Goal: Information Seeking & Learning: Learn about a topic

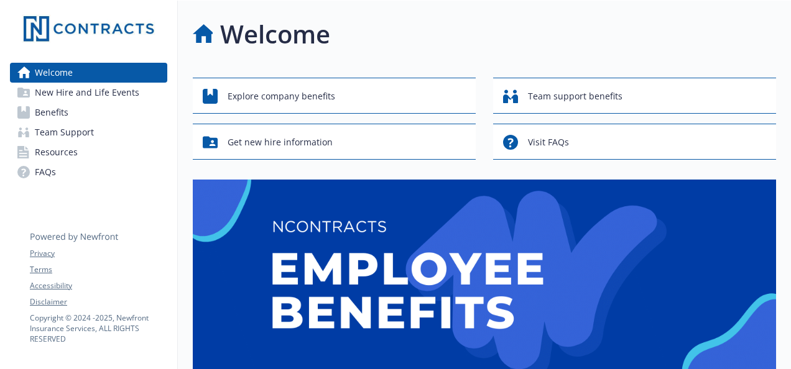
click at [76, 96] on span "New Hire and Life Events" at bounding box center [87, 93] width 104 height 20
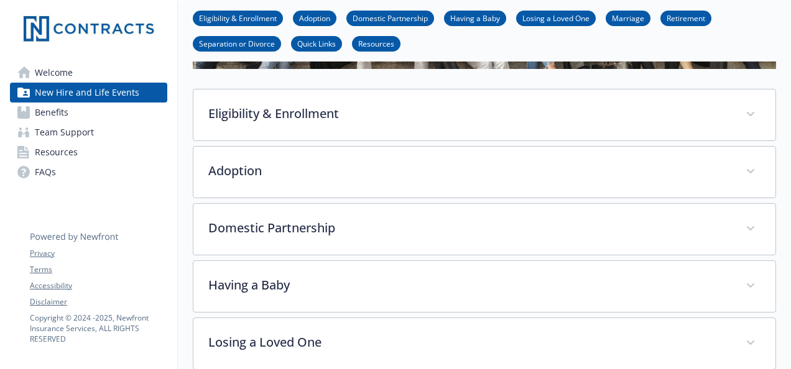
scroll to position [124, 0]
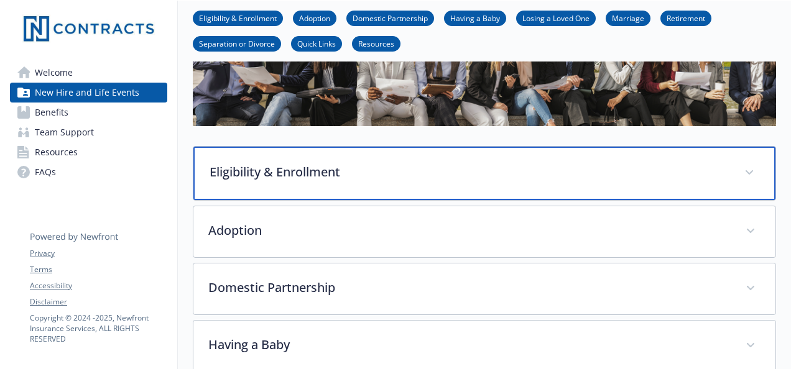
click at [332, 175] on p "Eligibility & Enrollment" at bounding box center [469, 172] width 520 height 19
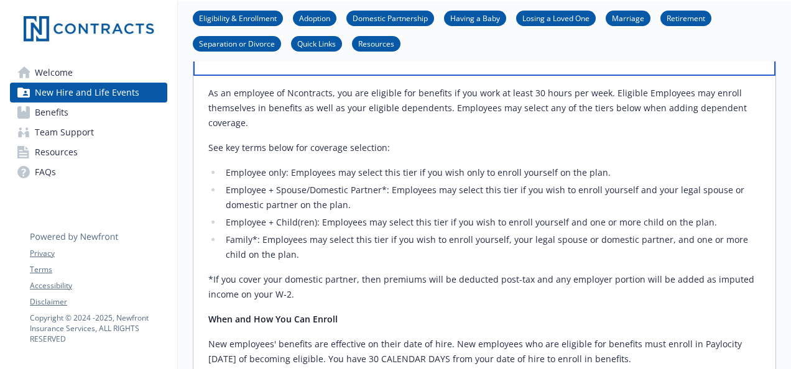
scroll to position [373, 0]
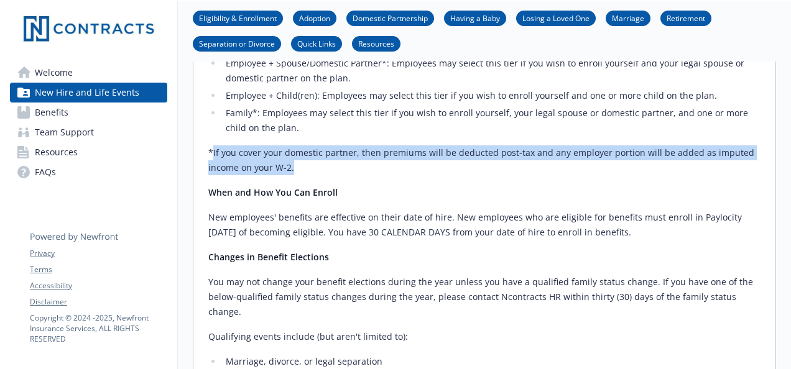
drag, startPoint x: 211, startPoint y: 152, endPoint x: 311, endPoint y: 167, distance: 100.7
click at [311, 167] on p "*If you cover your domestic partner, then premiums will be deducted post-tax an…" at bounding box center [484, 160] width 552 height 30
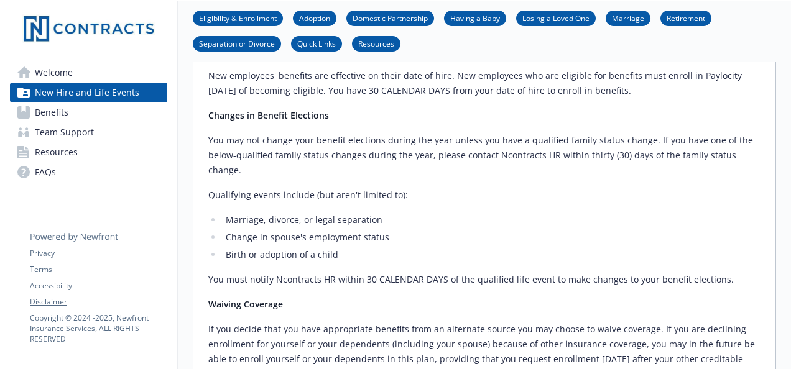
scroll to position [497, 0]
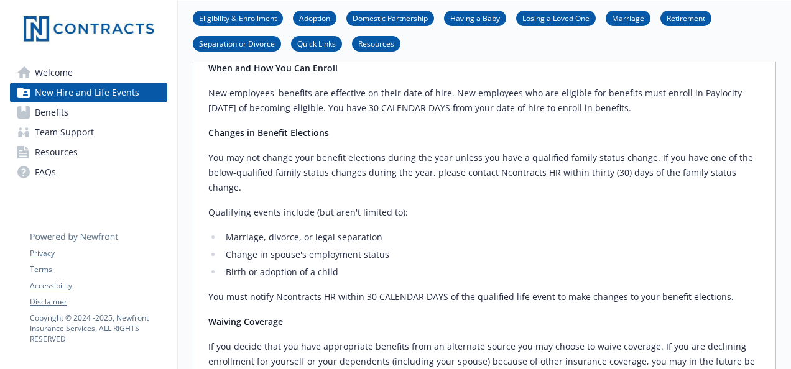
drag, startPoint x: 622, startPoint y: 108, endPoint x: 638, endPoint y: 102, distance: 16.7
click at [638, 102] on p "New employees' benefits are effective on their date of hire. New employees who …" at bounding box center [484, 101] width 552 height 30
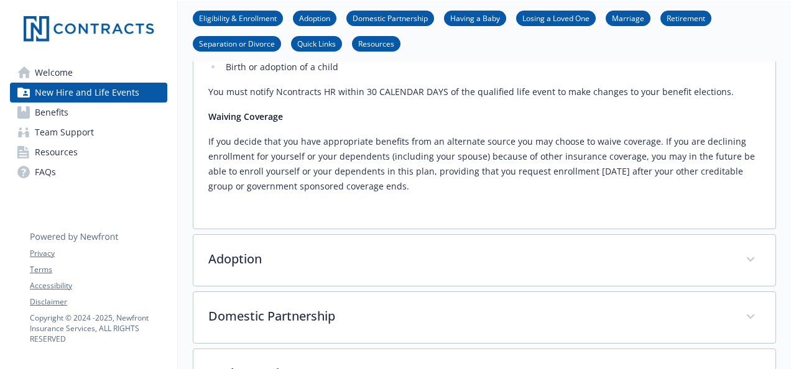
scroll to position [684, 0]
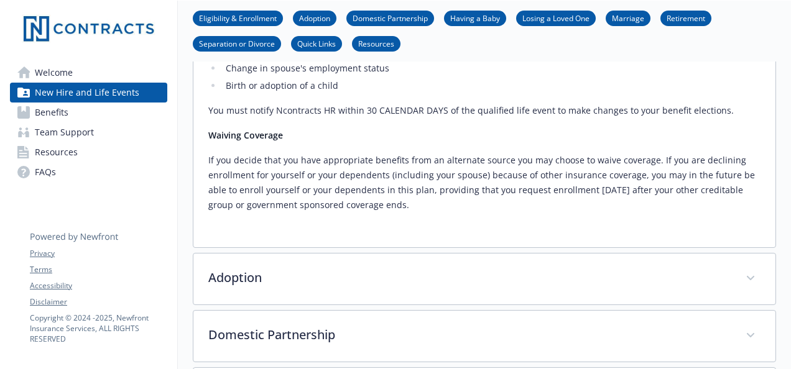
drag, startPoint x: 403, startPoint y: 118, endPoint x: 451, endPoint y: 196, distance: 92.1
click at [451, 196] on p "If you decide that you have appropriate benefits from an alternate source you m…" at bounding box center [484, 183] width 552 height 60
click at [447, 191] on p "If you decide that you have appropriate benefits from an alternate source you m…" at bounding box center [484, 183] width 552 height 60
click at [441, 191] on p "If you decide that you have appropriate benefits from an alternate source you m…" at bounding box center [484, 183] width 552 height 60
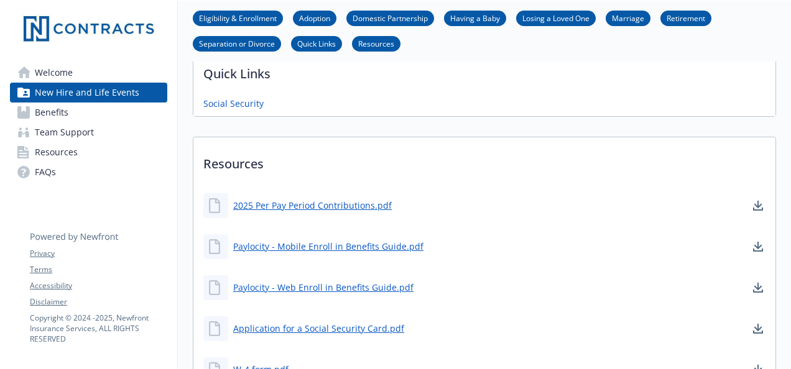
scroll to position [1367, 0]
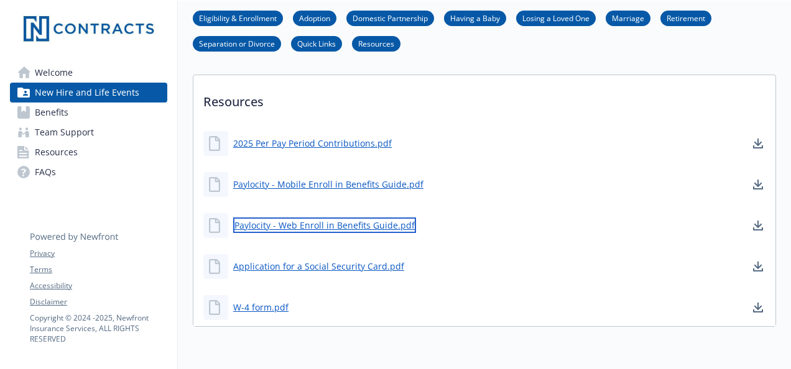
click at [358, 218] on link "Paylocity - Web Enroll in Benefits Guide.pdf" at bounding box center [324, 226] width 183 height 16
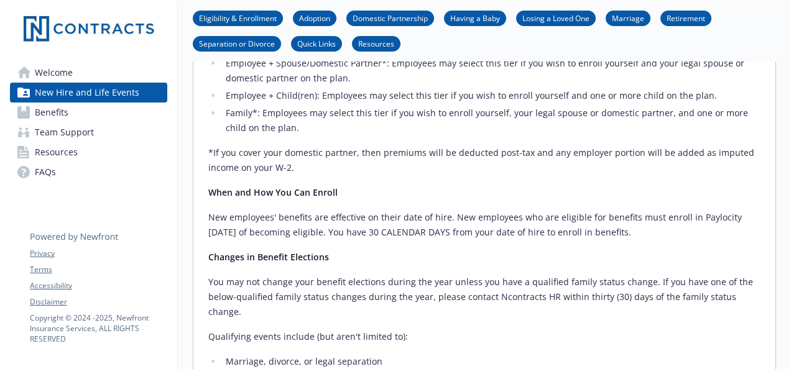
click at [67, 111] on span "Benefits" at bounding box center [52, 113] width 34 height 20
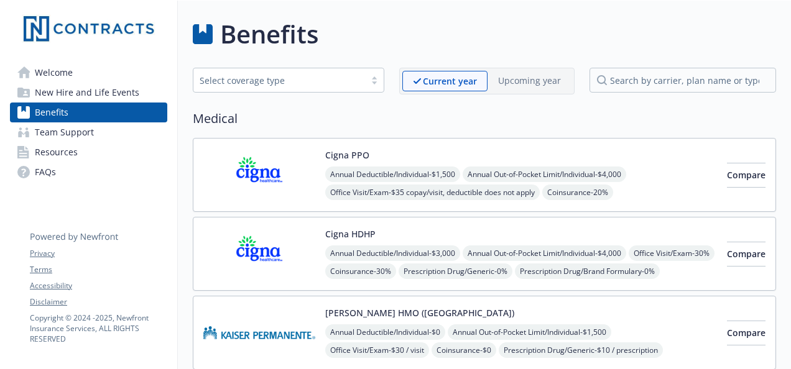
click at [57, 175] on link "FAQs" at bounding box center [88, 172] width 157 height 20
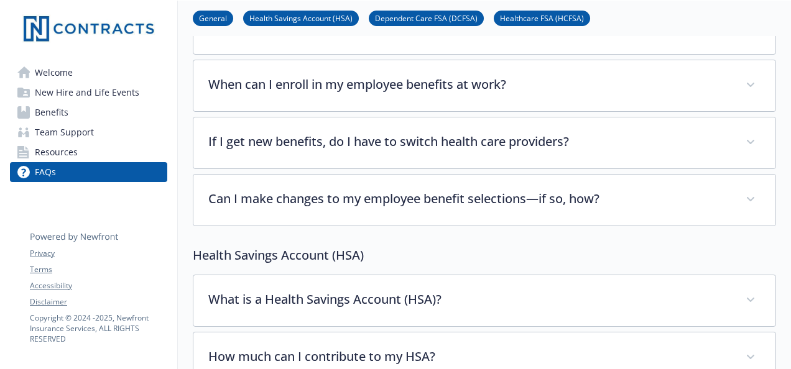
scroll to position [249, 0]
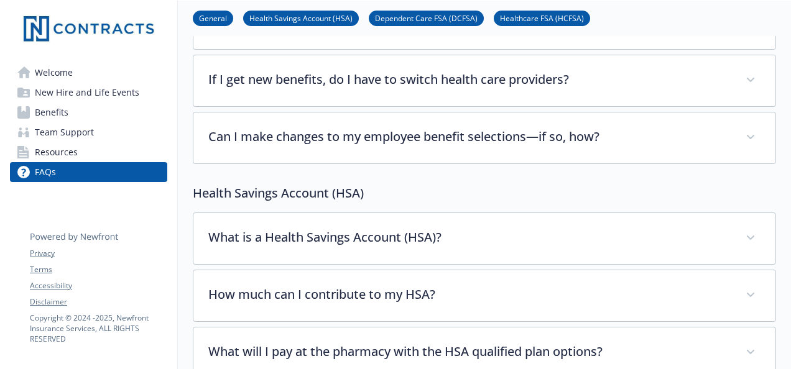
drag, startPoint x: 369, startPoint y: 190, endPoint x: 396, endPoint y: 190, distance: 26.7
click at [396, 190] on p "Health Savings Account (HSA)" at bounding box center [484, 193] width 583 height 19
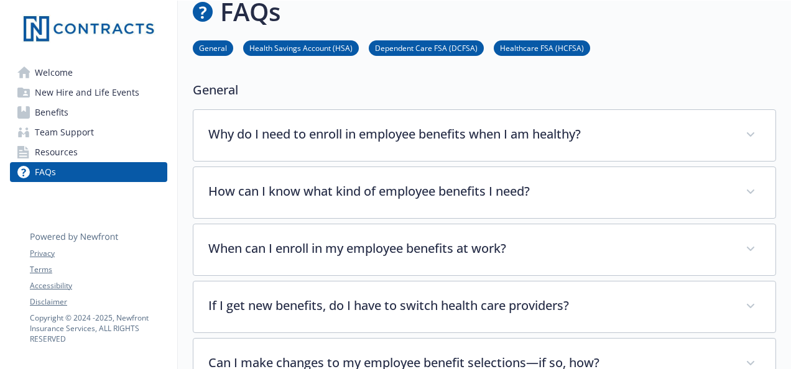
scroll to position [0, 0]
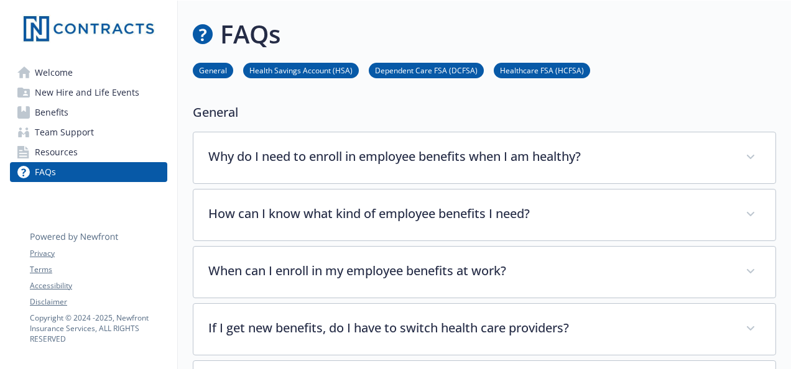
click at [39, 75] on span "Welcome" at bounding box center [54, 73] width 38 height 20
